Goal: Check status: Check status

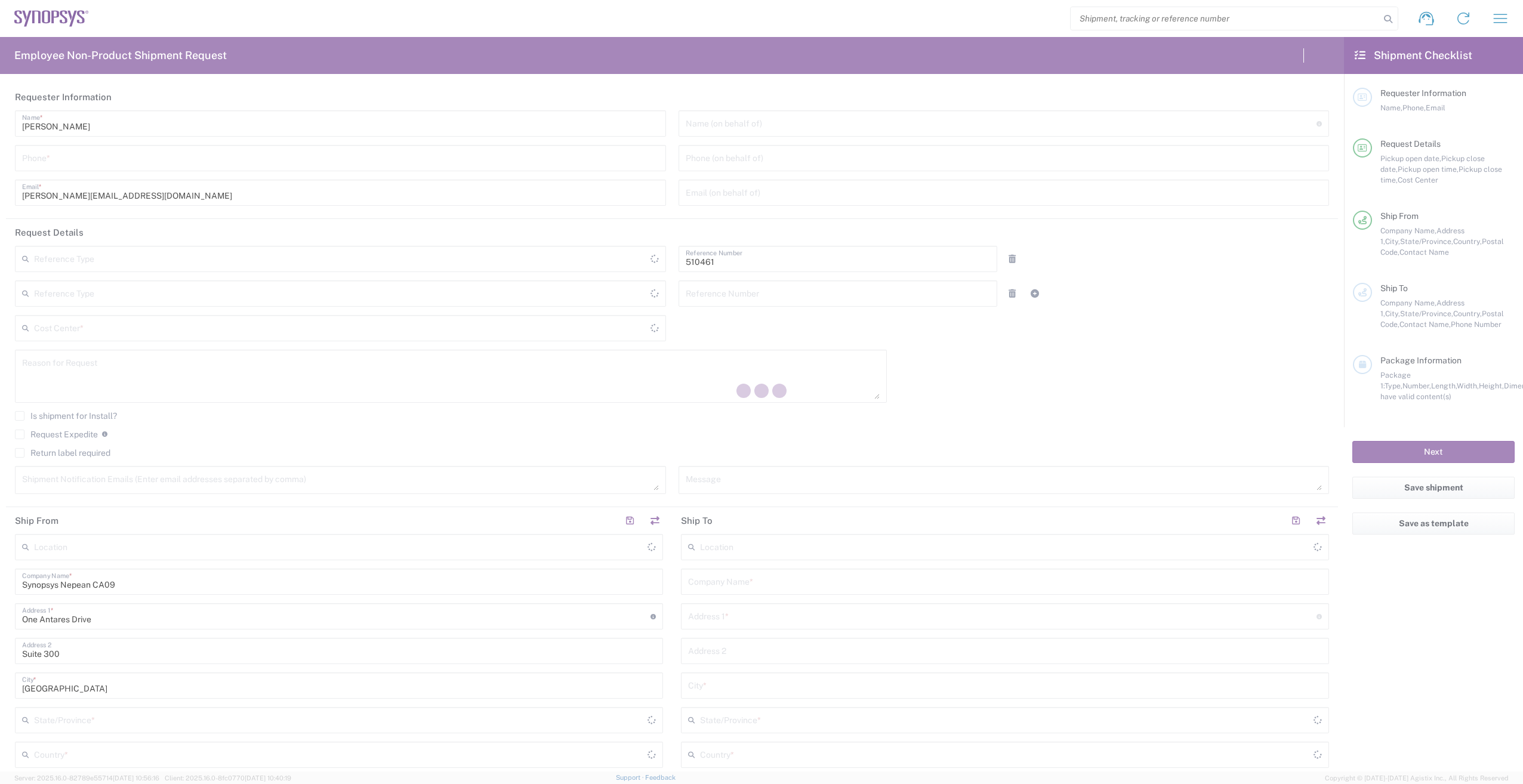
type input "Department"
type input "CA02, SG, MSIP2, R&D 510461"
type input "[GEOGRAPHIC_DATA]"
type input "Delivered at Place"
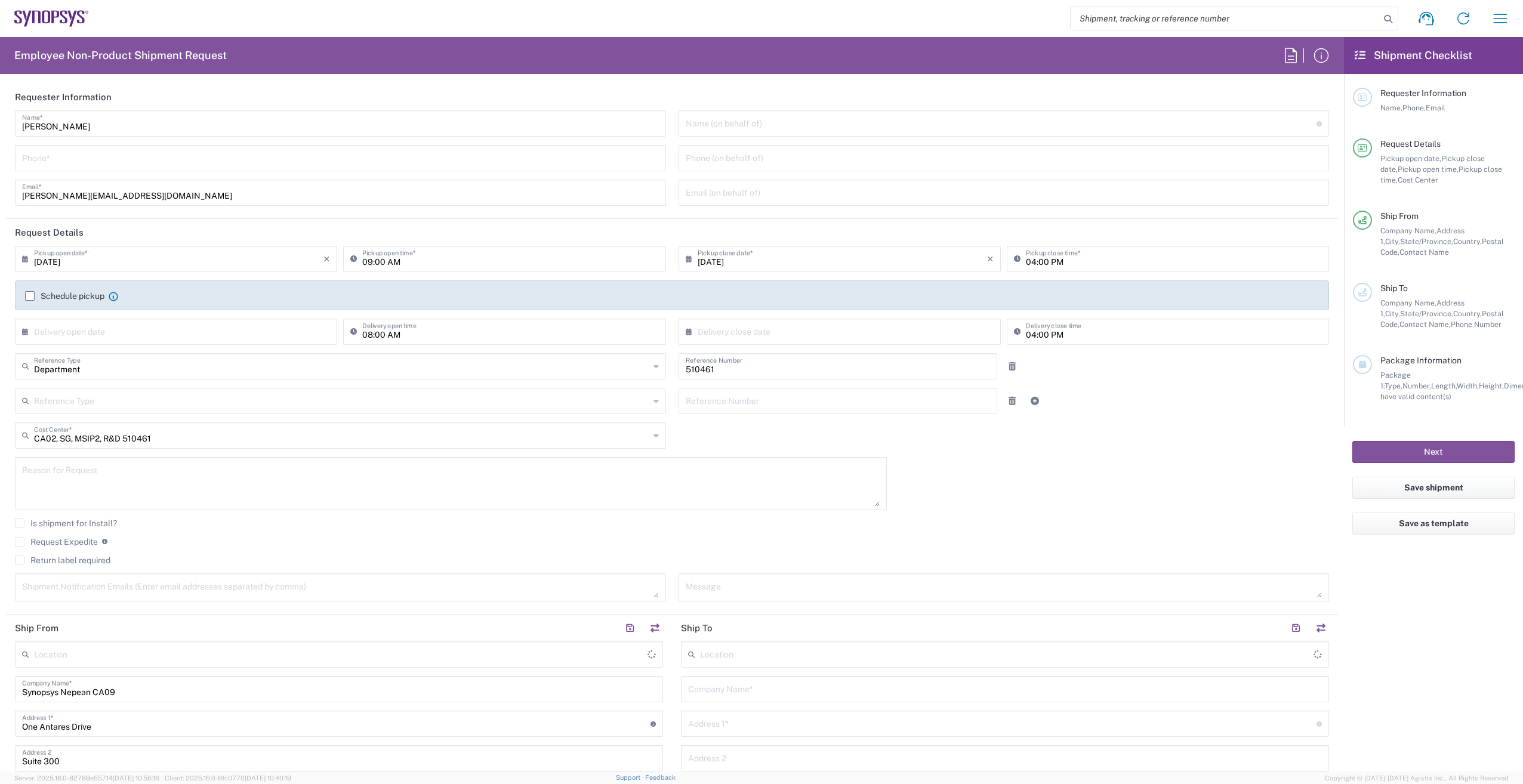
type input "[GEOGRAPHIC_DATA]"
click at [1504, 21] on icon "button" at bounding box center [1500, 18] width 19 height 19
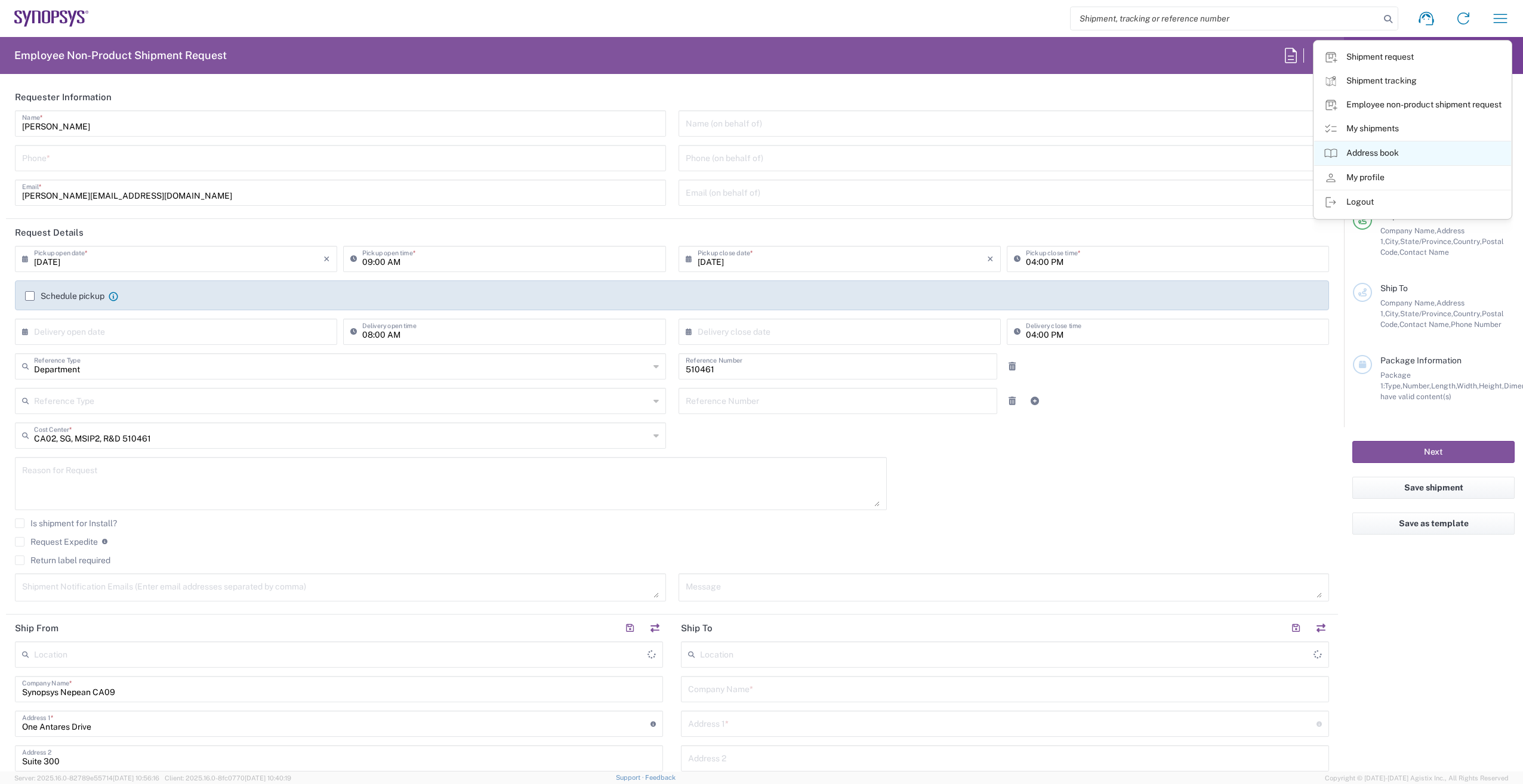
type input "Nepean CA09"
click at [1338, 128] on link "My shipments" at bounding box center [1412, 129] width 197 height 24
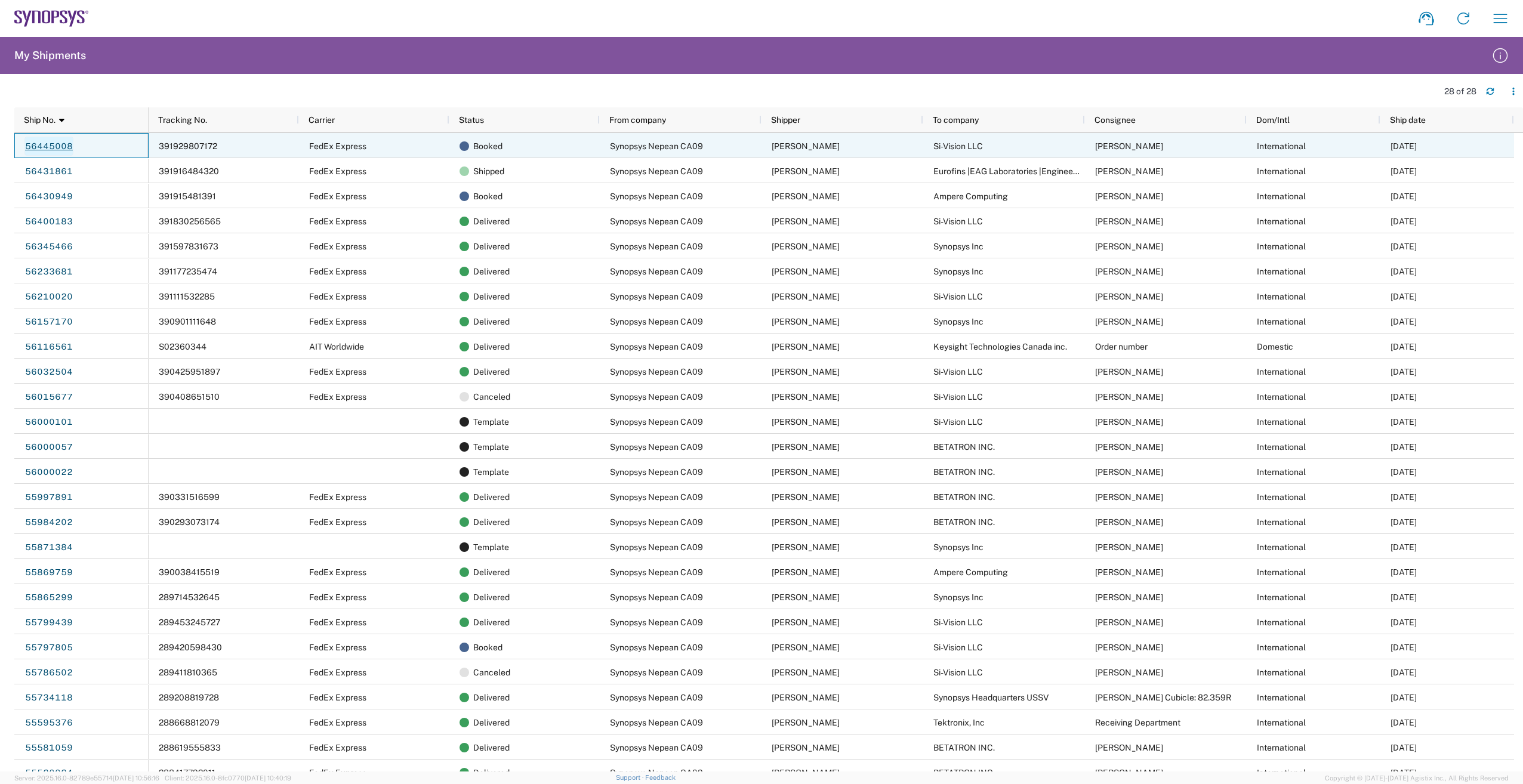
click at [52, 145] on link "56445008" at bounding box center [49, 146] width 49 height 19
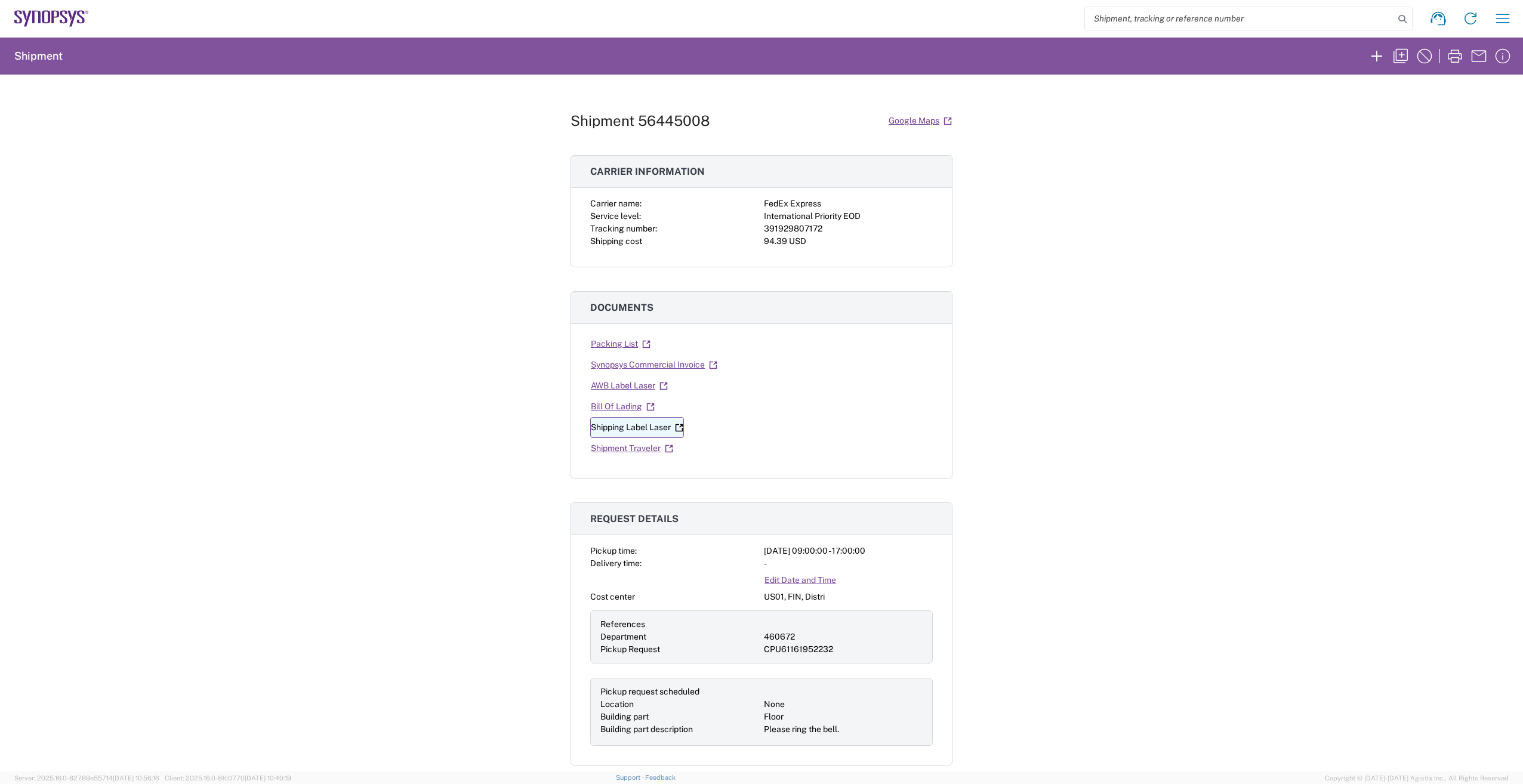
click at [639, 427] on link "Shipping Label Laser" at bounding box center [637, 427] width 94 height 21
click at [647, 367] on link "Synopsys Commercial Invoice" at bounding box center [654, 364] width 127 height 21
